Goal: Task Accomplishment & Management: Use online tool/utility

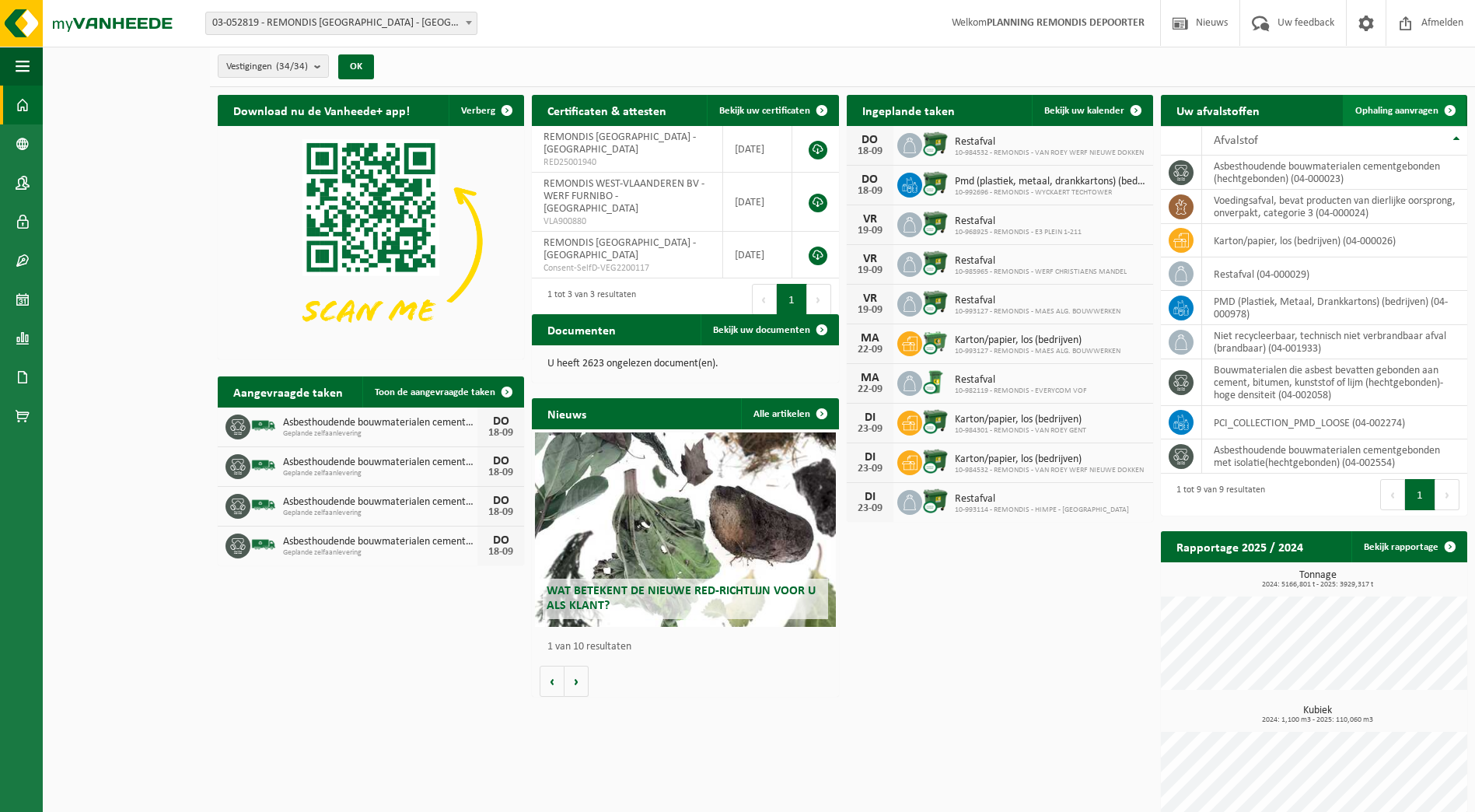
click at [1393, 103] on link "Ophaling aanvragen" at bounding box center [1404, 110] width 123 height 31
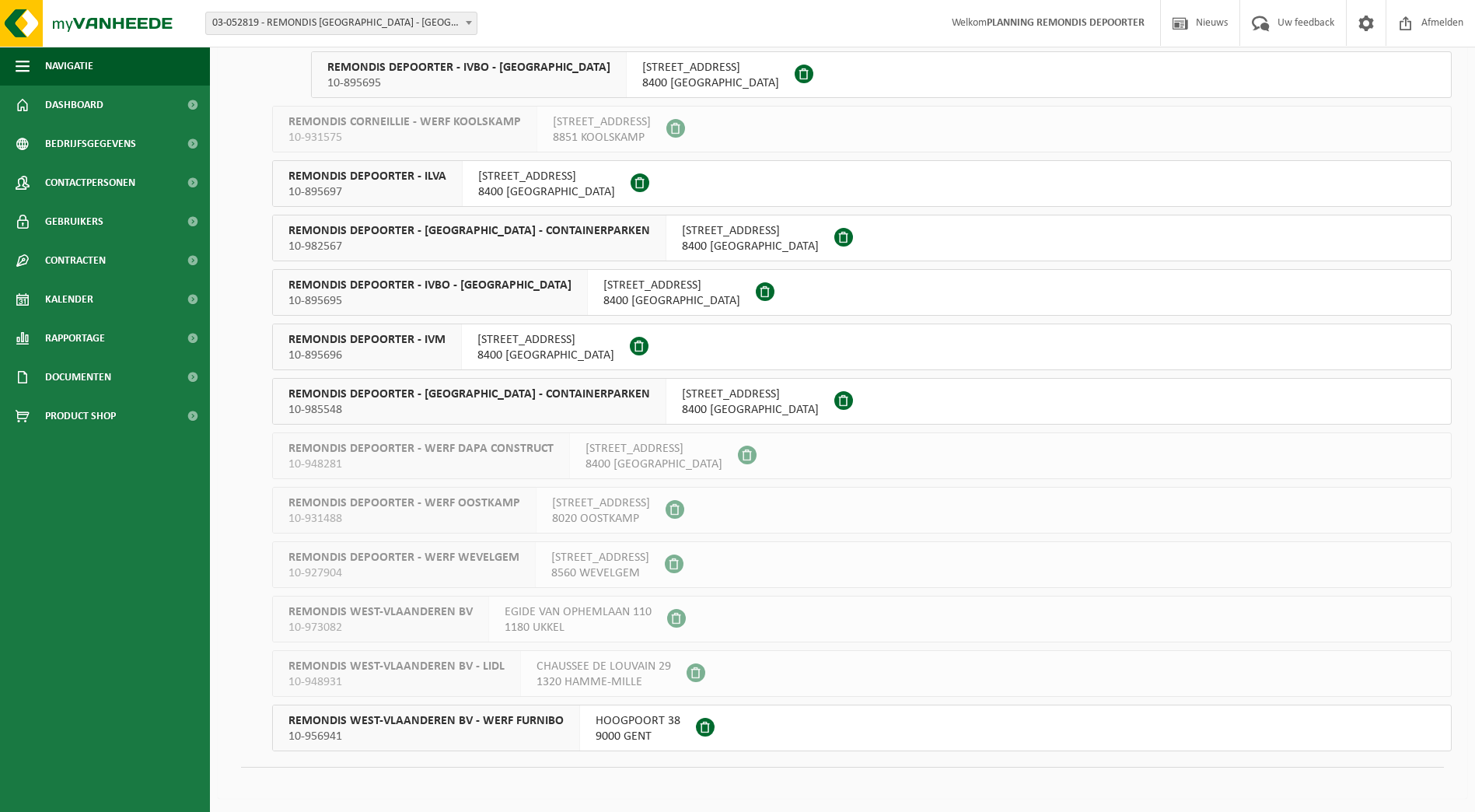
scroll to position [1245, 0]
click at [435, 177] on span "REMONDIS DEPOORTER - ILVA" at bounding box center [368, 176] width 158 height 15
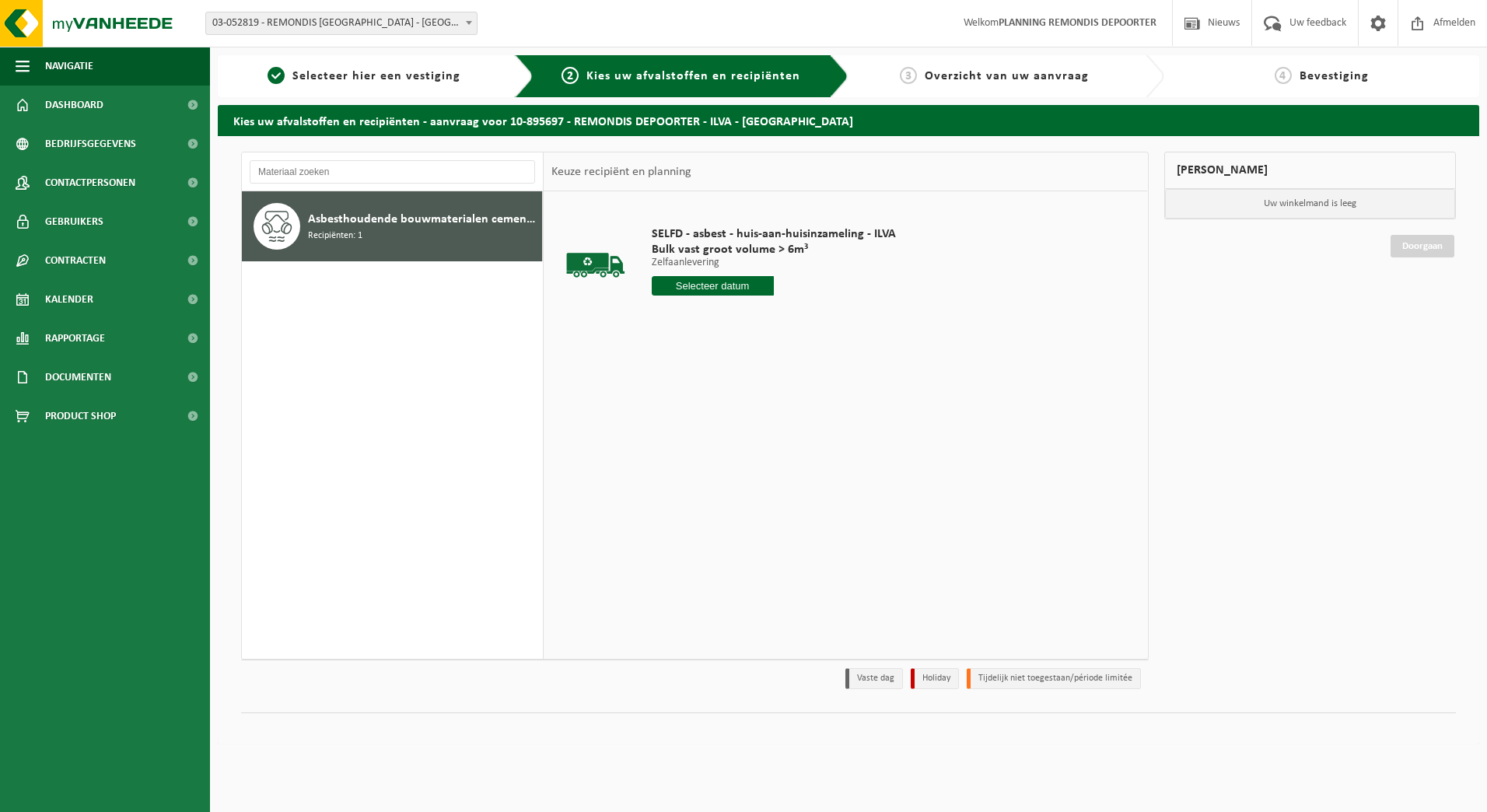
click at [693, 281] on input "text" at bounding box center [713, 285] width 122 height 19
click at [770, 427] on div "19" at bounding box center [775, 424] width 27 height 25
type input "Van 2025-09-19"
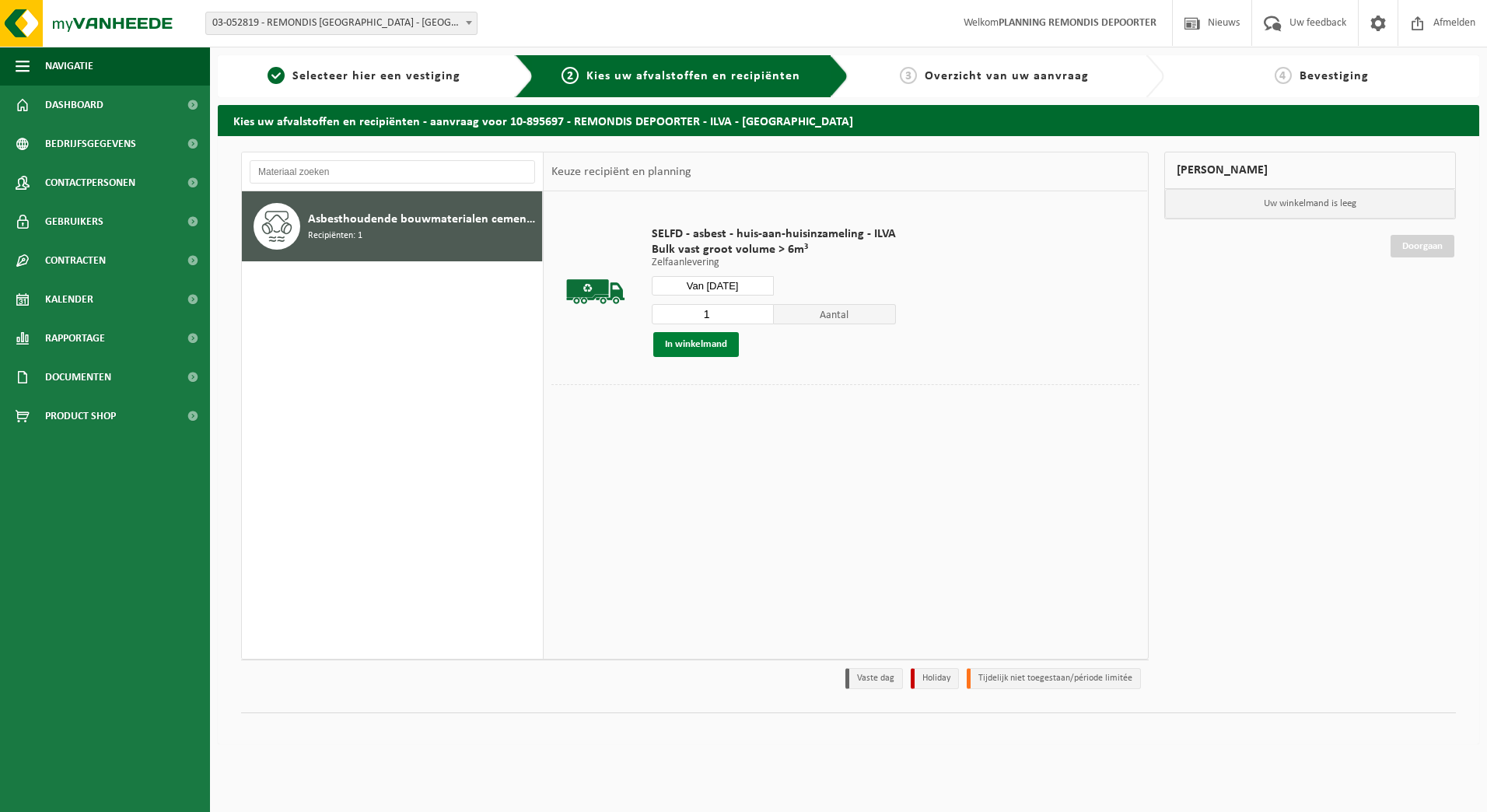
click at [693, 342] on button "In winkelmand" at bounding box center [696, 345] width 86 height 25
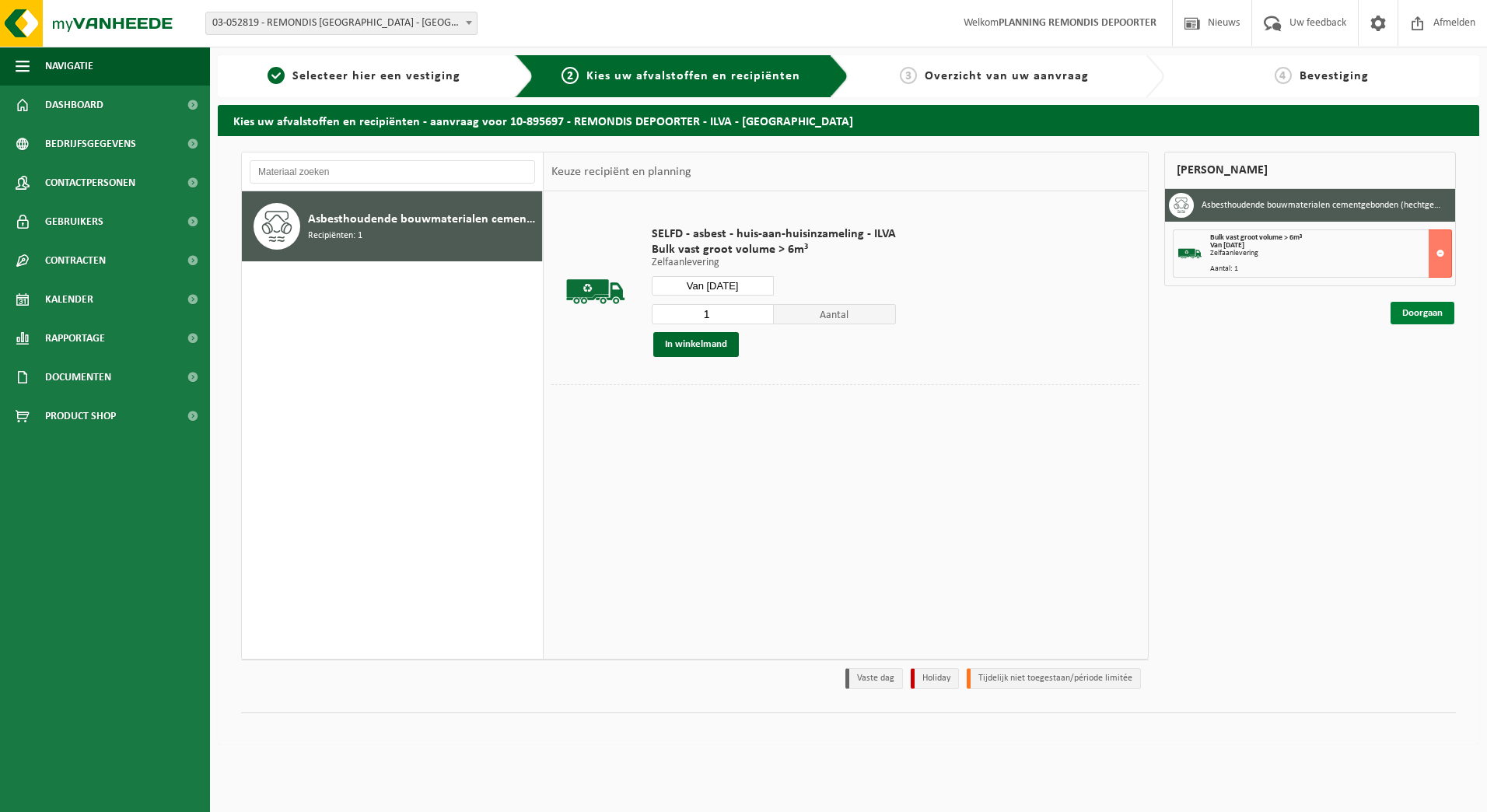
click at [1414, 318] on link "Doorgaan" at bounding box center [1423, 313] width 64 height 23
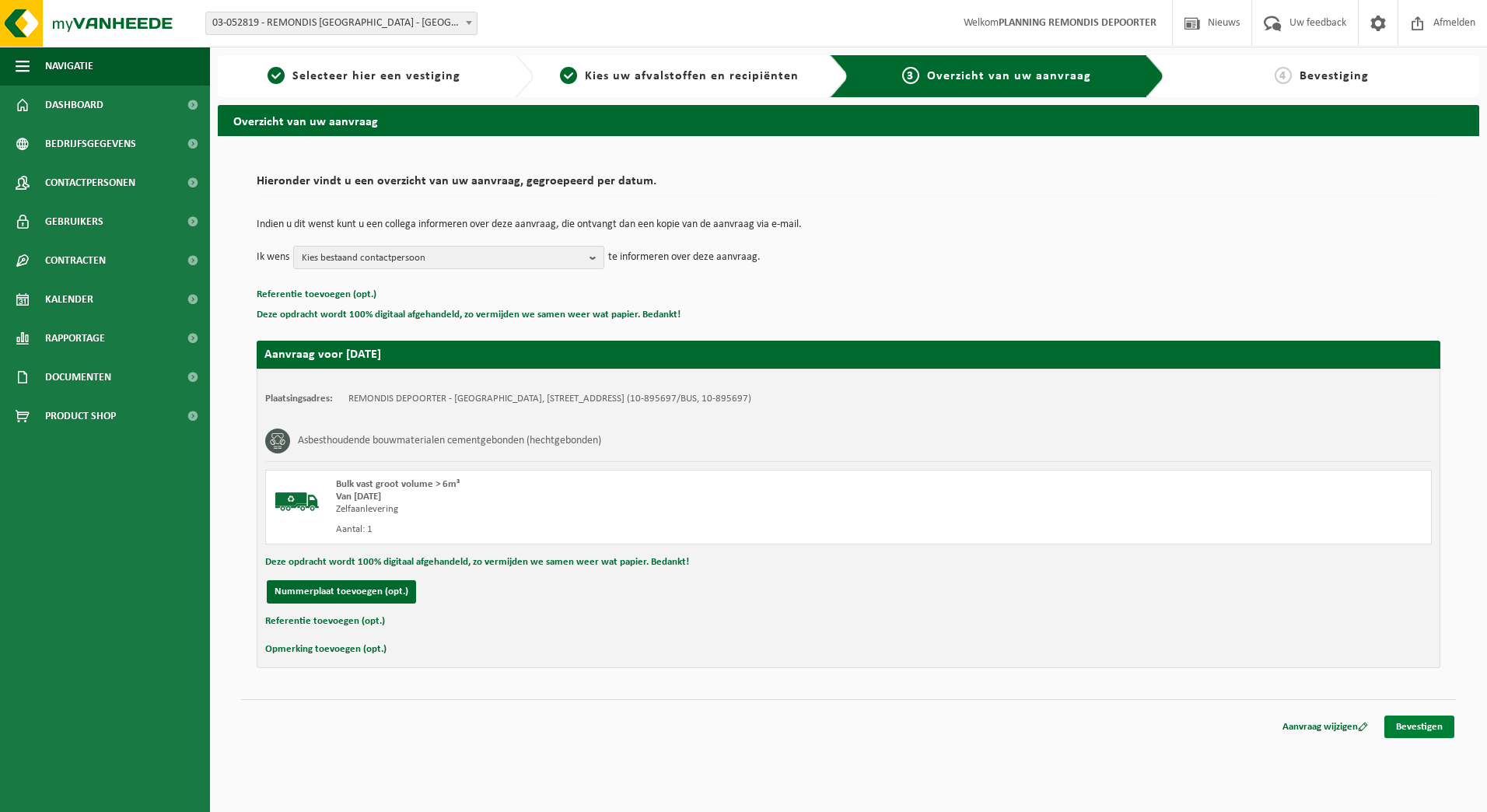
click at [1415, 721] on link "Bevestigen" at bounding box center [1419, 726] width 70 height 23
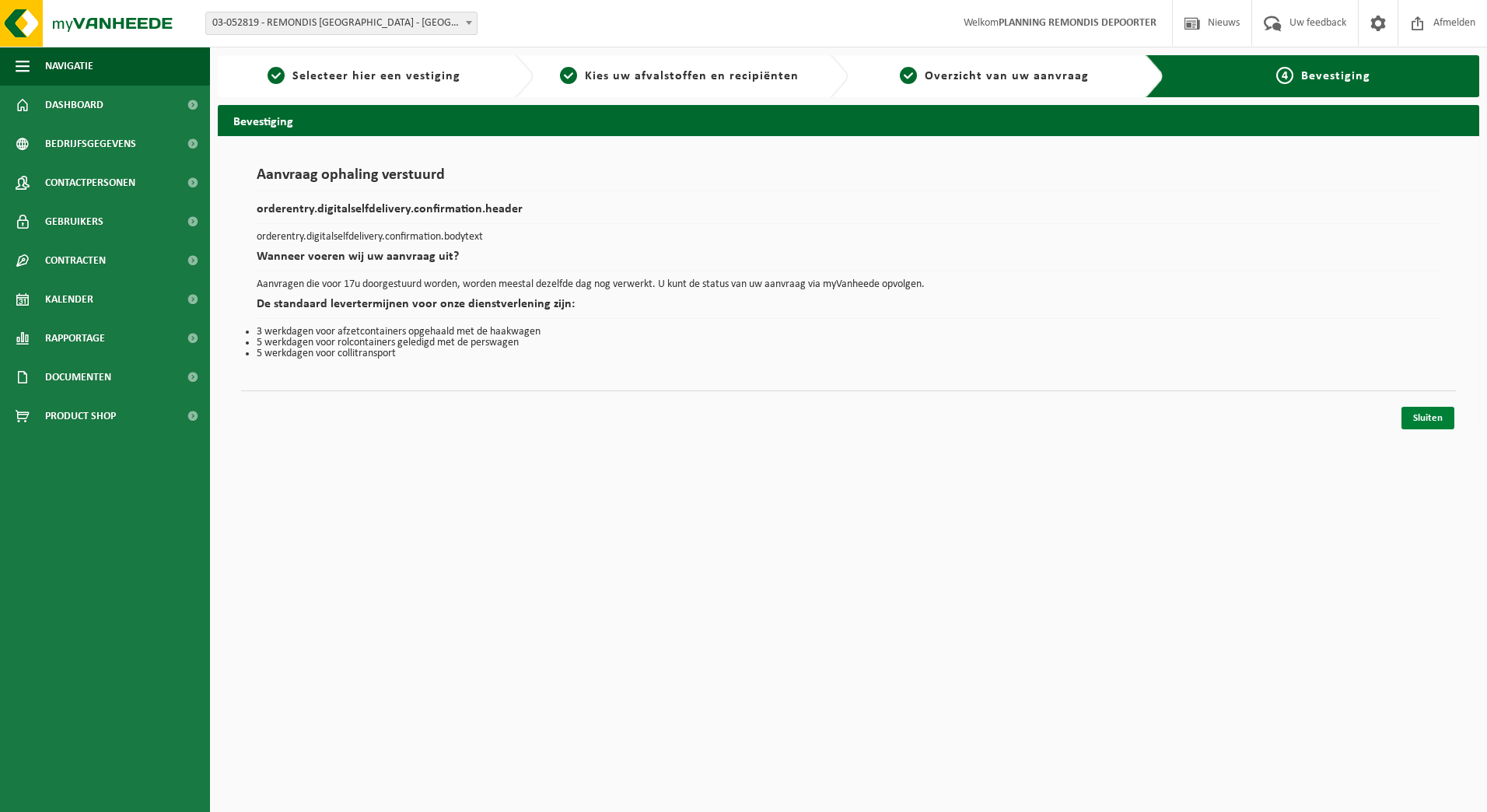
click at [1435, 414] on link "Sluiten" at bounding box center [1428, 417] width 53 height 23
